Goal: Task Accomplishment & Management: Use online tool/utility

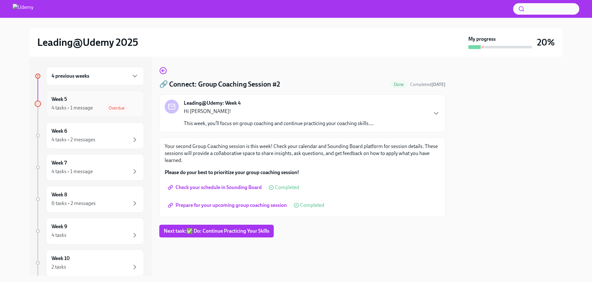
click at [76, 105] on div "4 tasks • 1 message" at bounding box center [72, 107] width 41 height 7
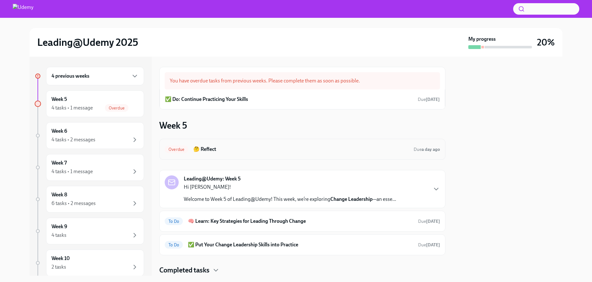
click at [241, 150] on h6 "🤔 Reflect" at bounding box center [300, 149] width 215 height 7
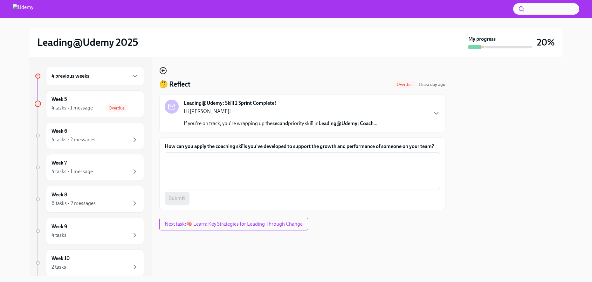
click at [162, 70] on icon "button" at bounding box center [162, 70] width 1 height 3
